Goal: Task Accomplishment & Management: Manage account settings

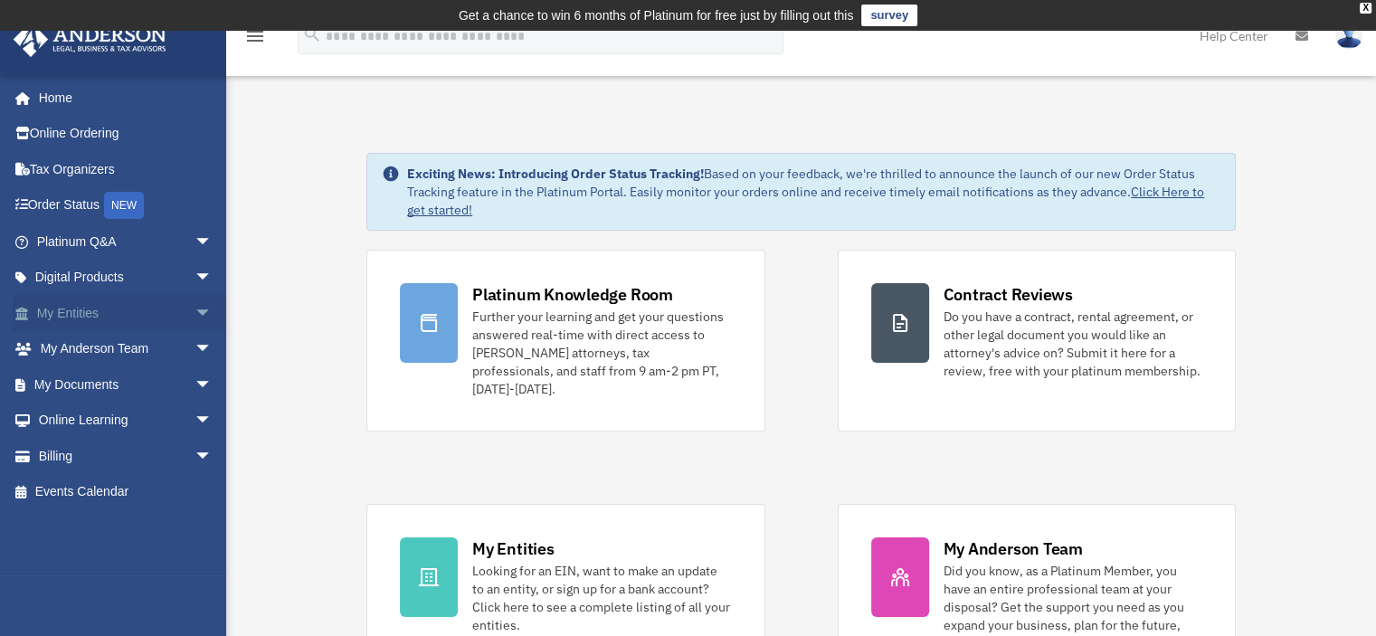
click at [168, 312] on link "My Entities arrow_drop_down" at bounding box center [126, 313] width 227 height 36
click at [194, 310] on span "arrow_drop_down" at bounding box center [212, 313] width 36 height 37
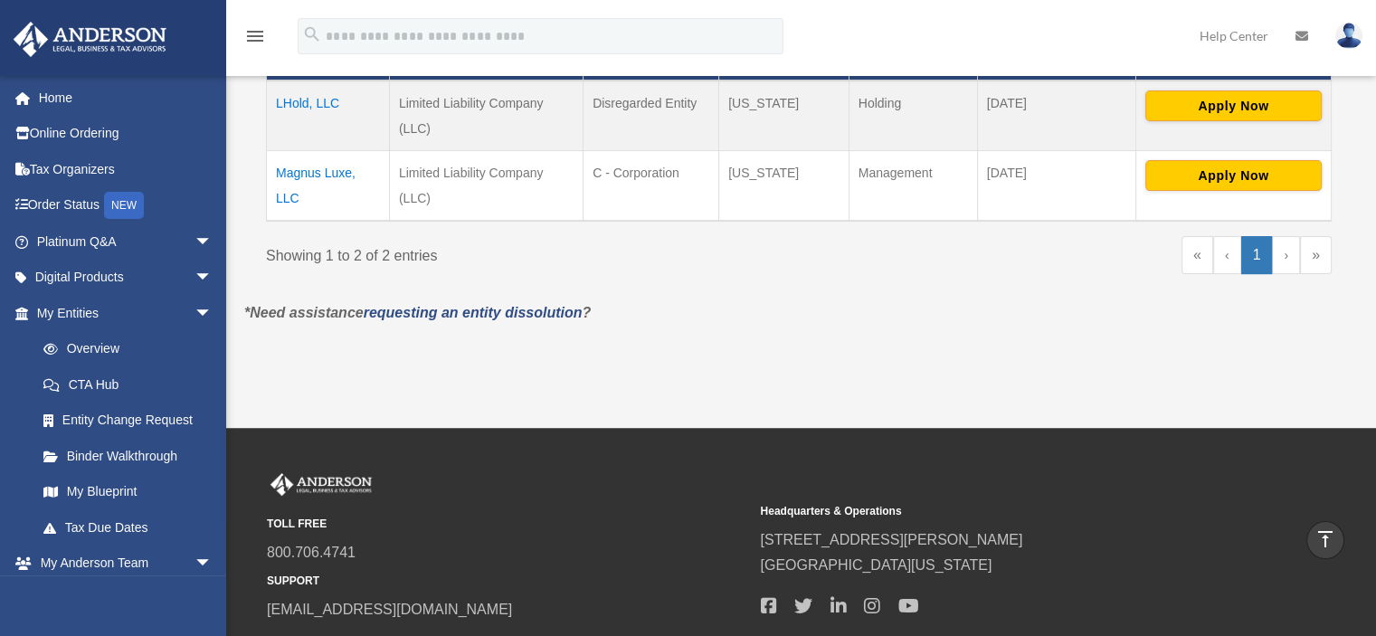
scroll to position [283, 0]
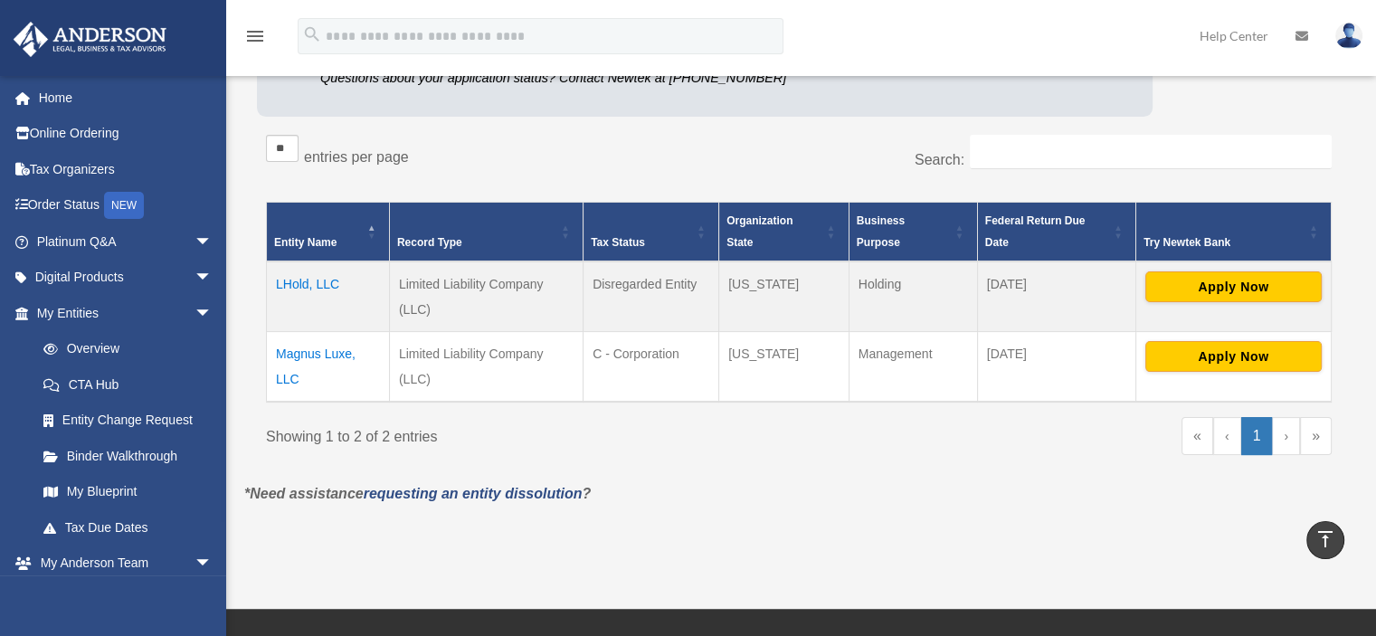
click at [318, 279] on td "LHold, LLC" at bounding box center [328, 296] width 123 height 71
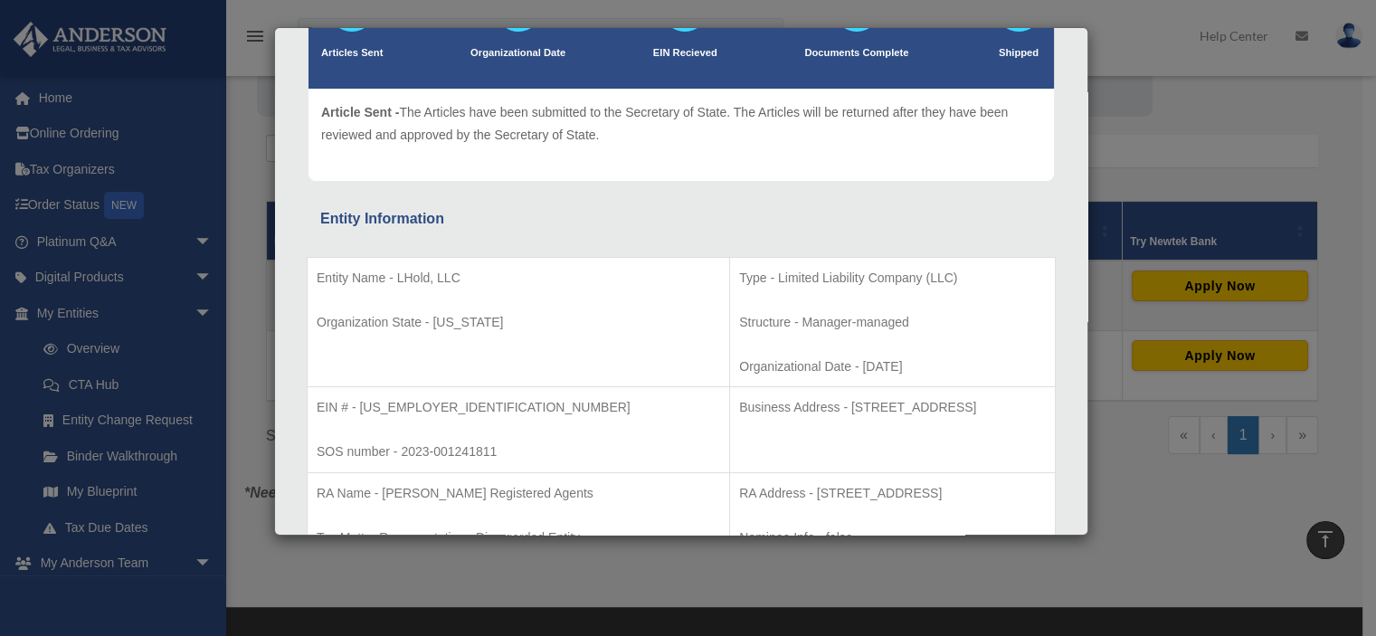
scroll to position [0, 0]
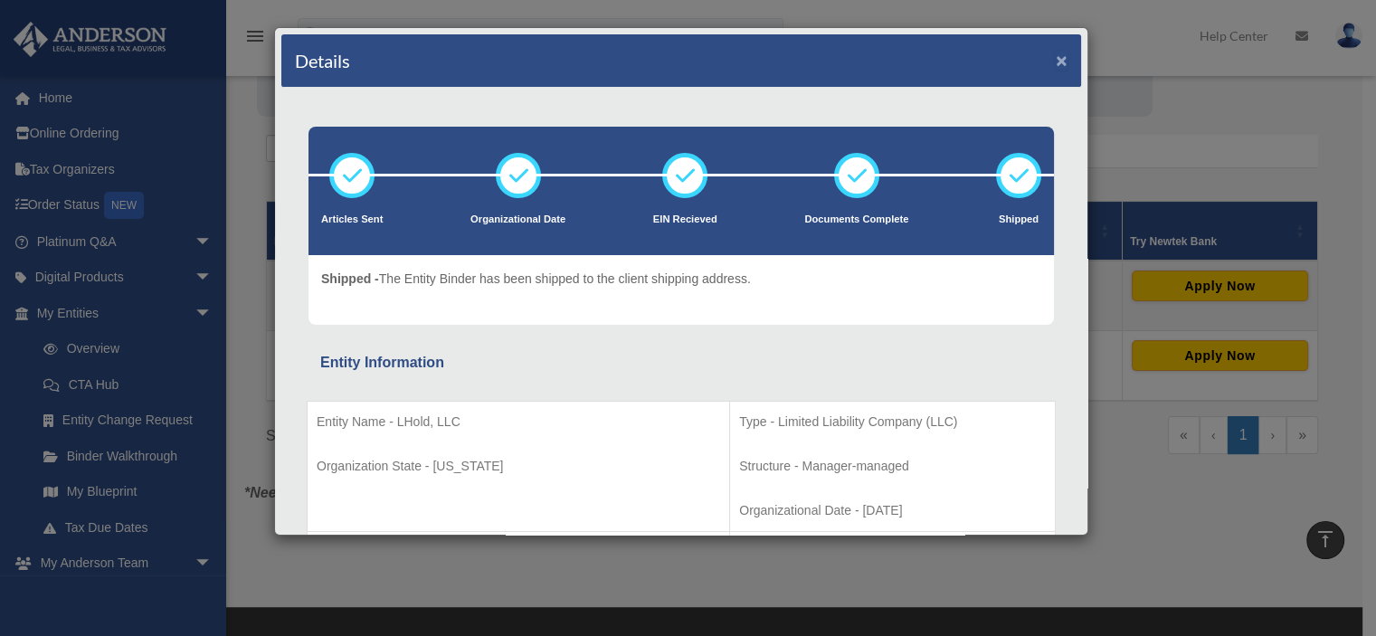
click at [1055, 56] on button "×" at bounding box center [1061, 60] width 12 height 19
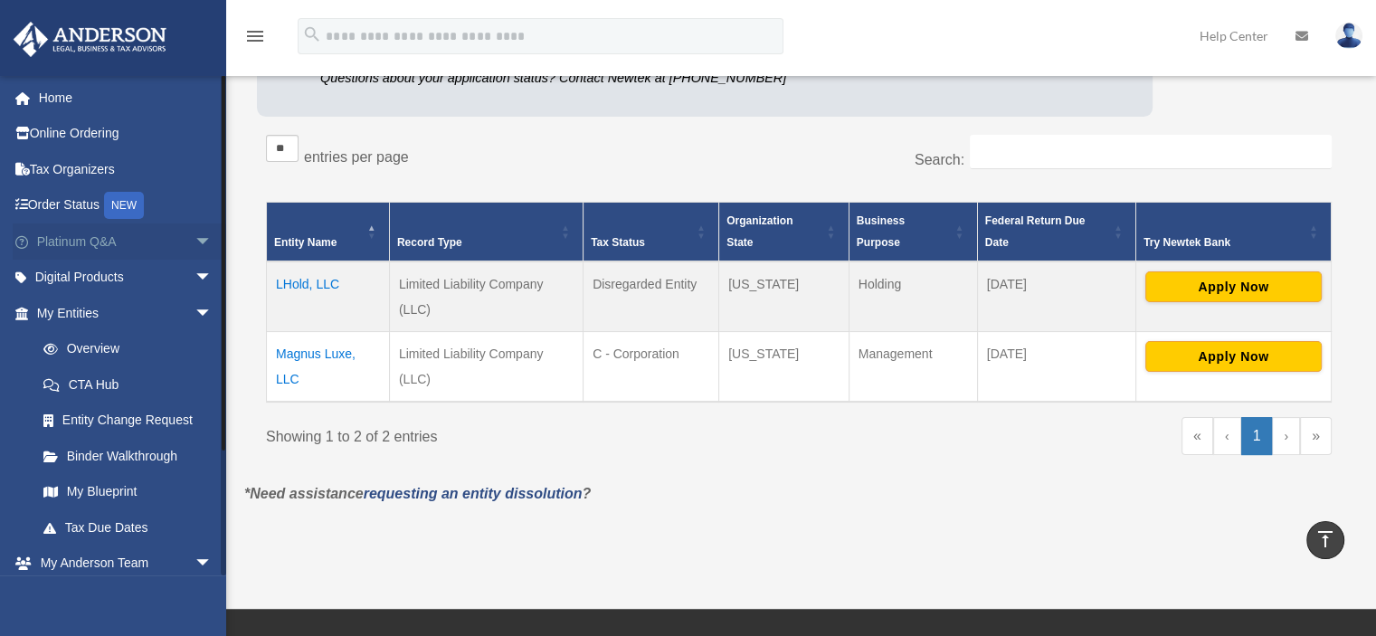
click at [194, 235] on span "arrow_drop_down" at bounding box center [212, 241] width 36 height 37
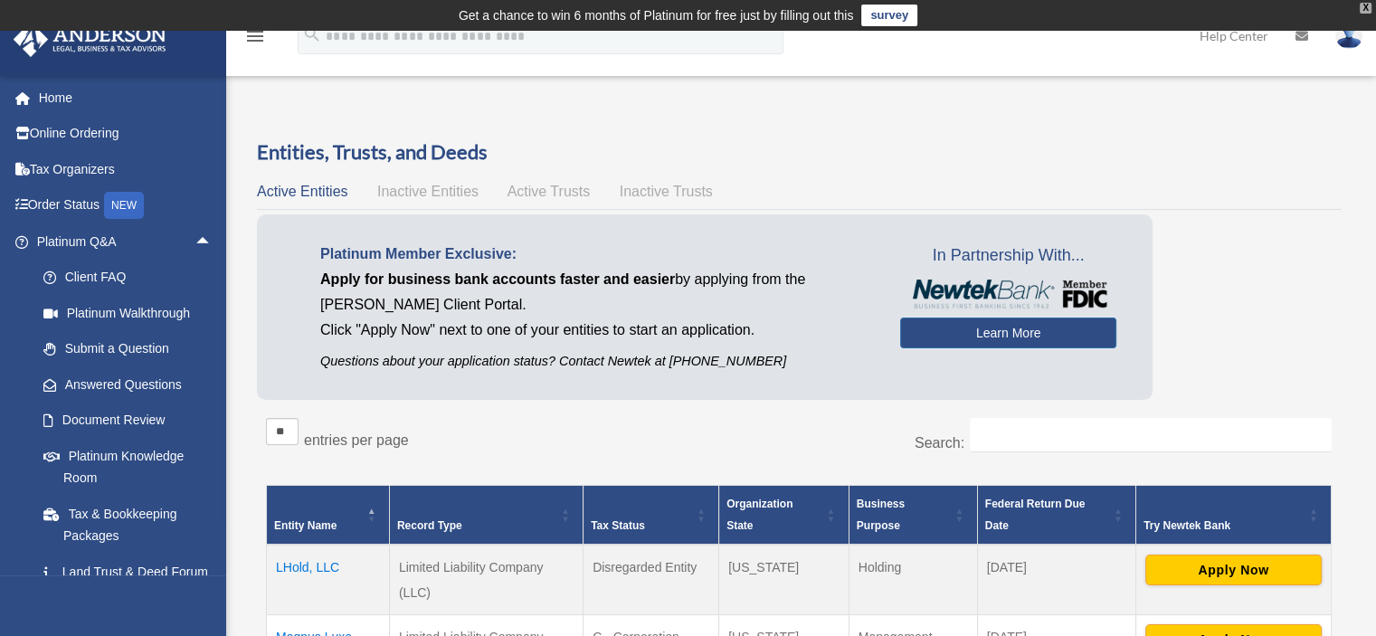
click at [1364, 7] on div "X" at bounding box center [1365, 8] width 12 height 11
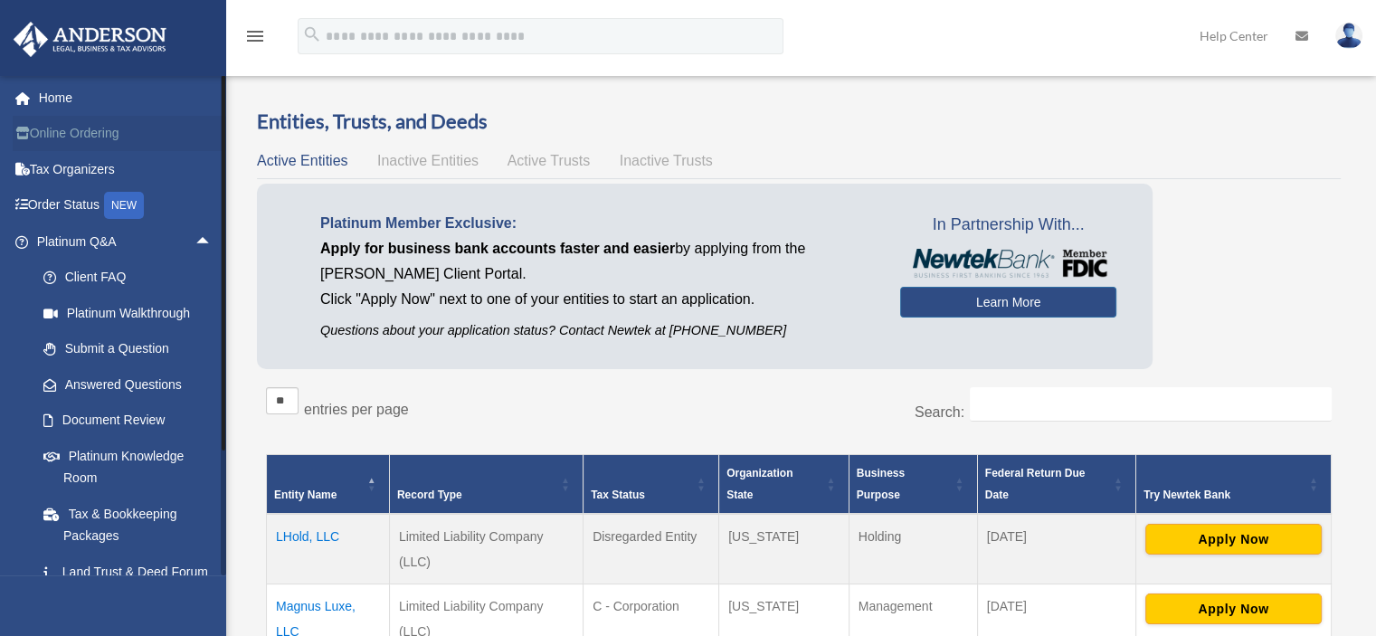
click at [86, 125] on link "Online Ordering" at bounding box center [126, 134] width 227 height 36
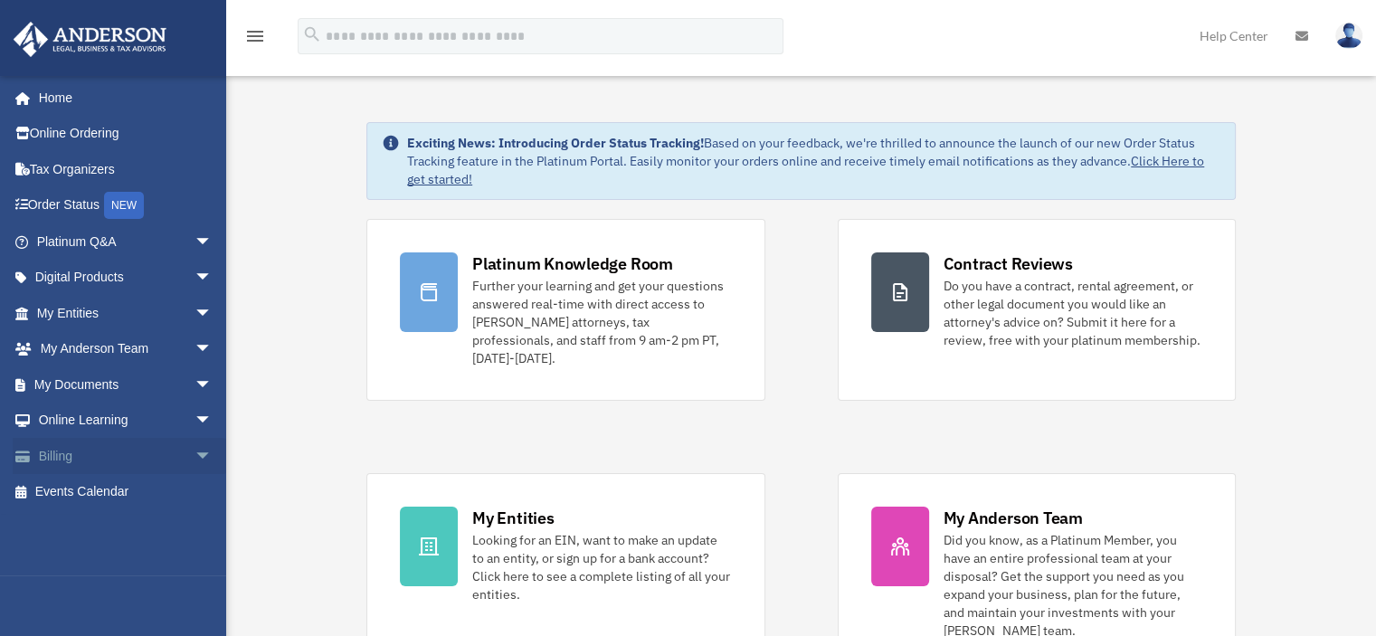
click at [194, 455] on span "arrow_drop_down" at bounding box center [212, 456] width 36 height 37
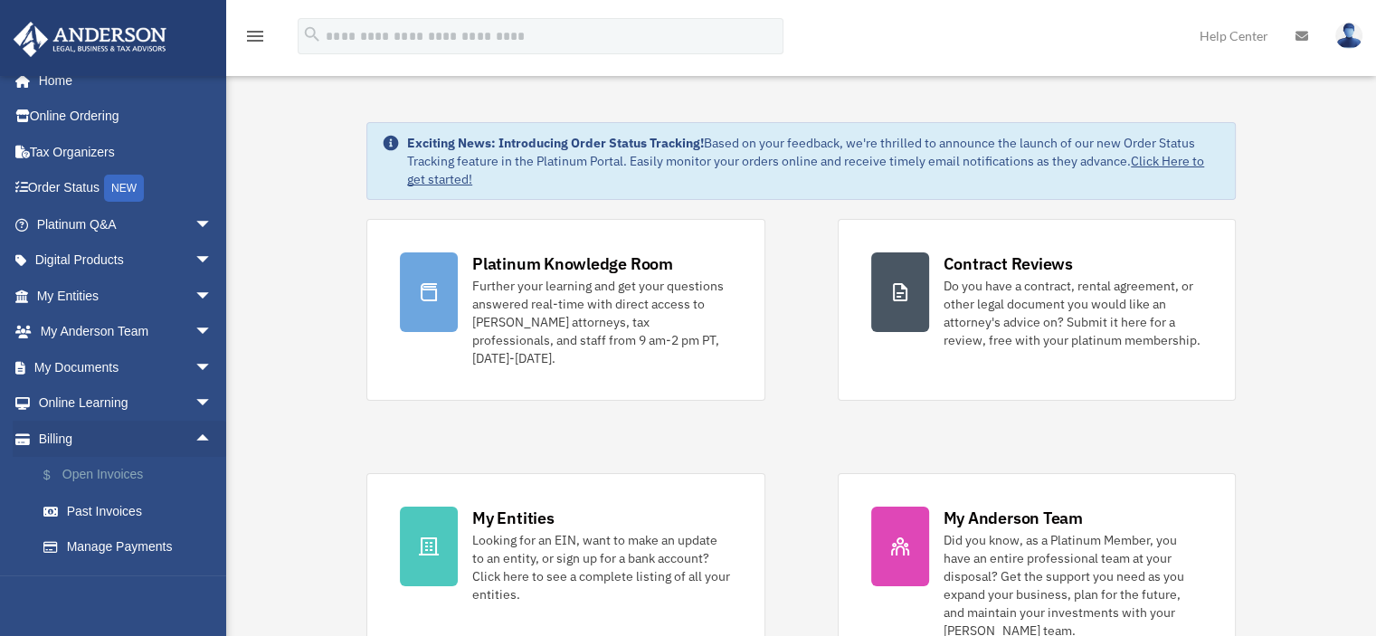
scroll to position [46, 0]
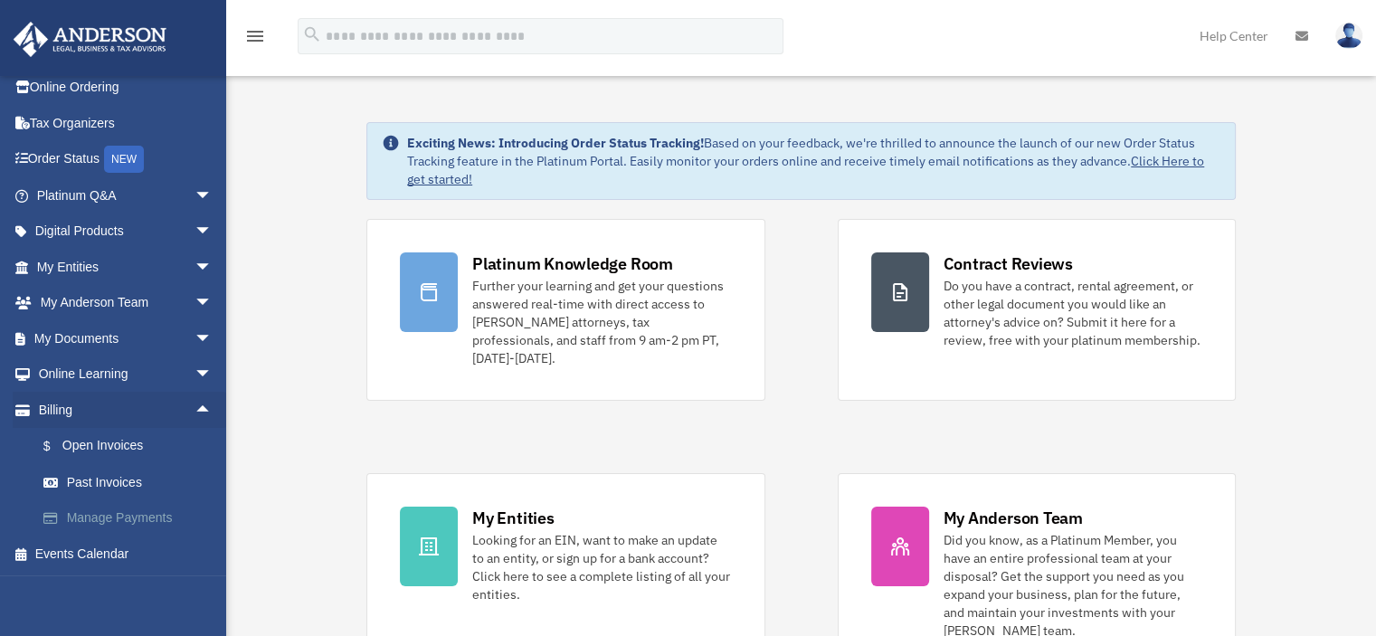
click at [130, 508] on link "Manage Payments" at bounding box center [132, 518] width 214 height 36
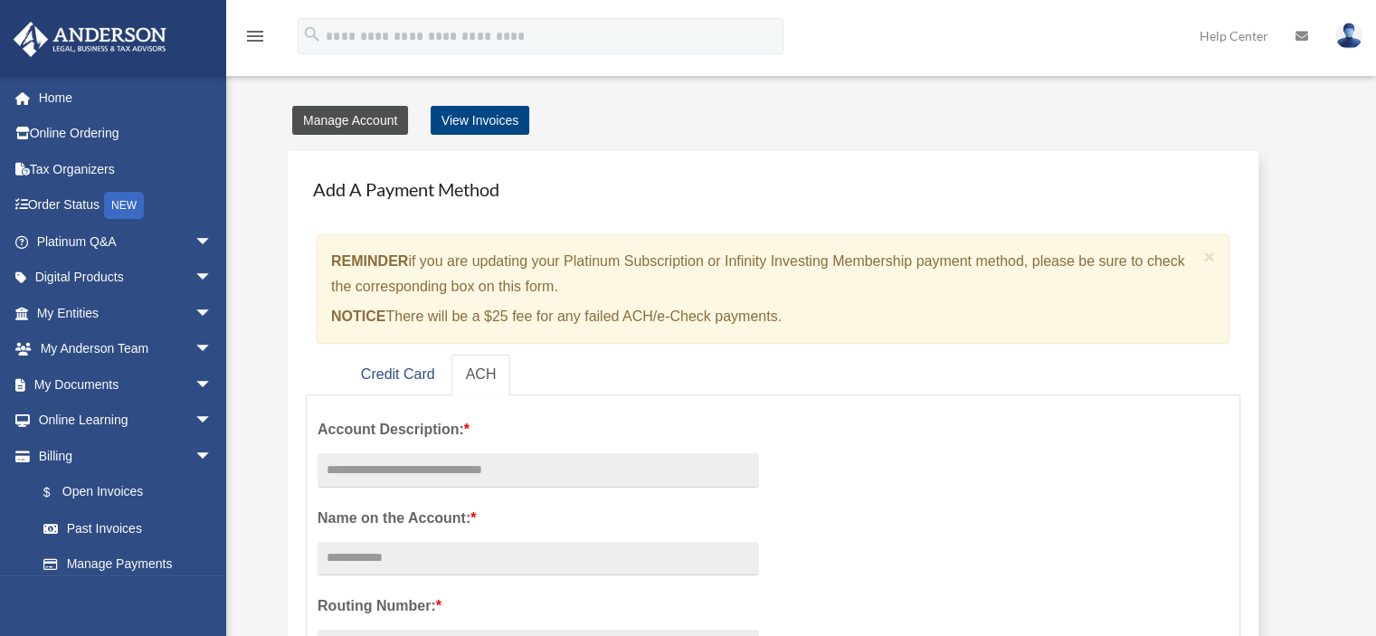
click at [355, 123] on link "Manage Account" at bounding box center [350, 120] width 116 height 29
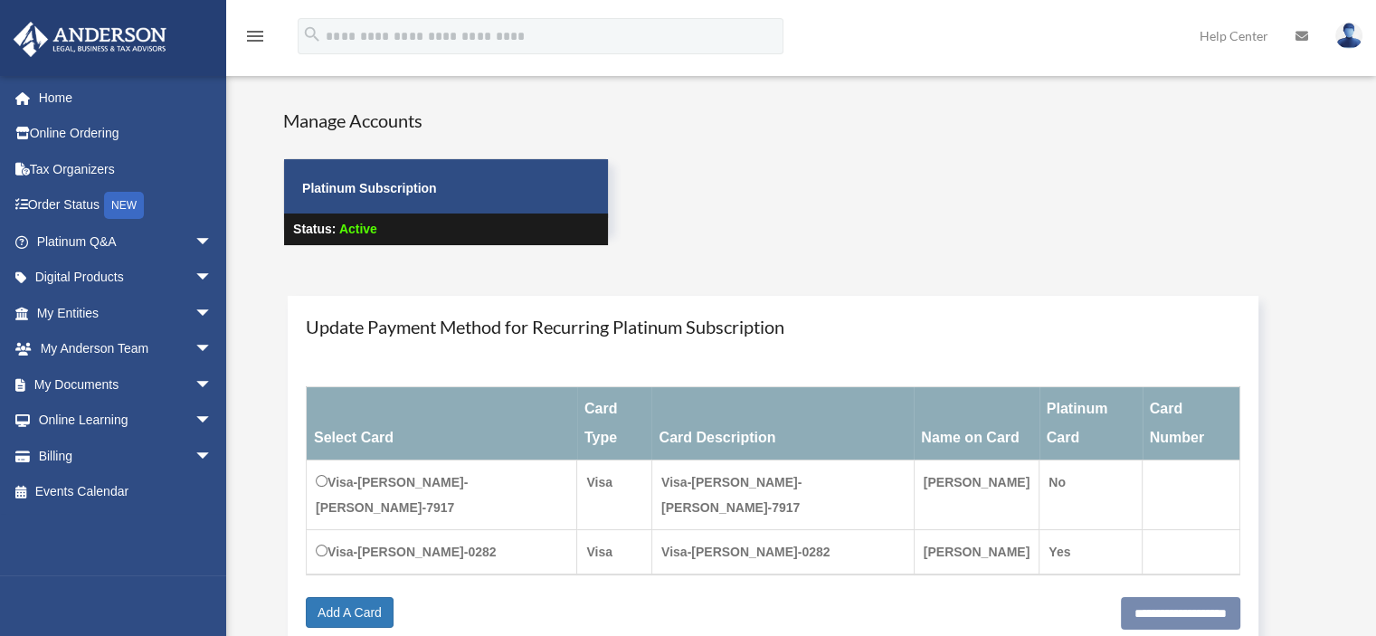
click at [355, 227] on span "Active" at bounding box center [358, 229] width 38 height 14
